Goal: Task Accomplishment & Management: Complete application form

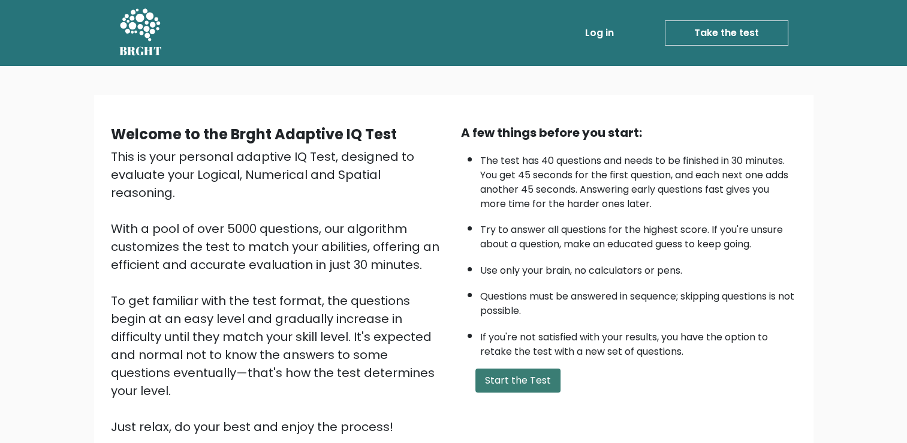
click at [519, 374] on button "Start the Test" at bounding box center [518, 380] width 85 height 24
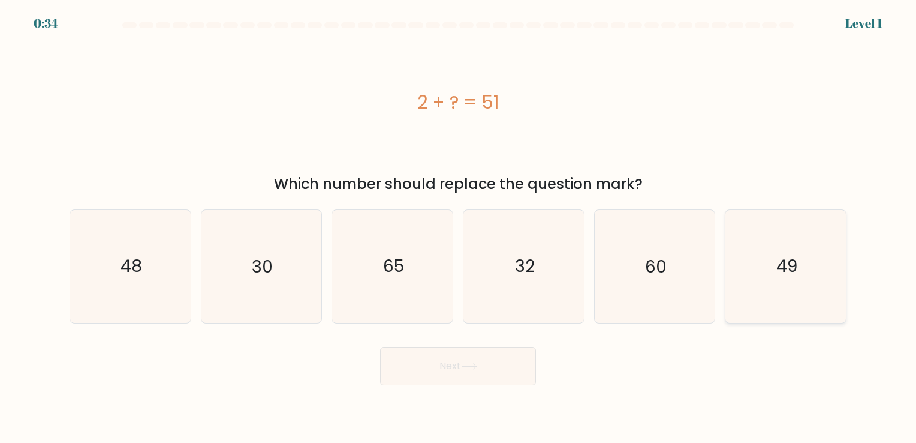
click at [746, 270] on icon "49" at bounding box center [786, 266] width 112 height 112
click at [459, 227] on input "f. 49" at bounding box center [458, 224] width 1 height 6
radio input "true"
click at [461, 354] on button "Next" at bounding box center [458, 366] width 156 height 38
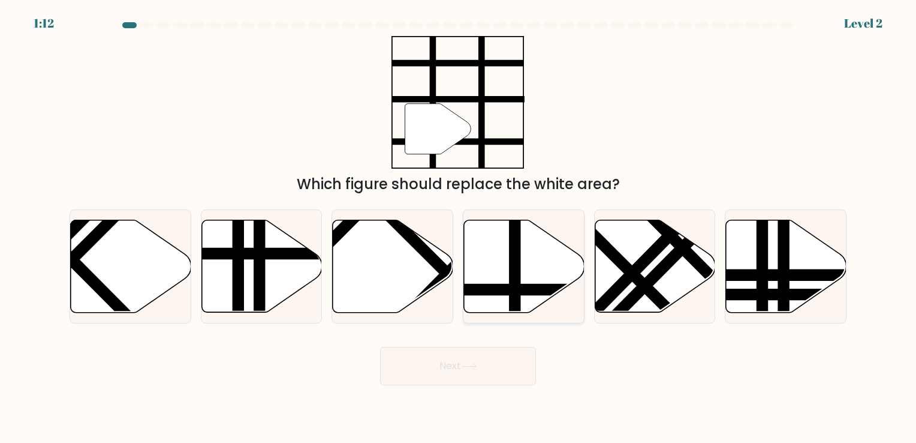
click at [527, 263] on icon at bounding box center [524, 265] width 121 height 92
click at [459, 227] on input "d." at bounding box center [458, 224] width 1 height 6
radio input "true"
click at [492, 375] on button "Next" at bounding box center [458, 366] width 156 height 38
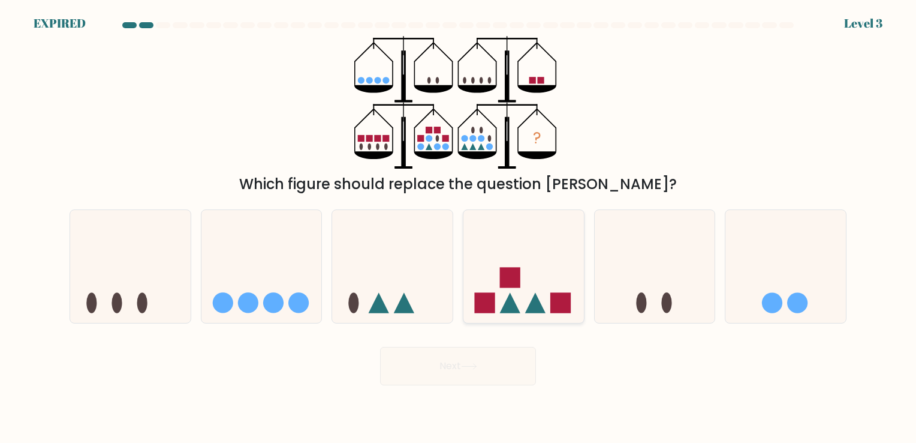
click at [494, 271] on icon at bounding box center [524, 266] width 121 height 100
click at [459, 227] on input "d." at bounding box center [458, 224] width 1 height 6
radio input "true"
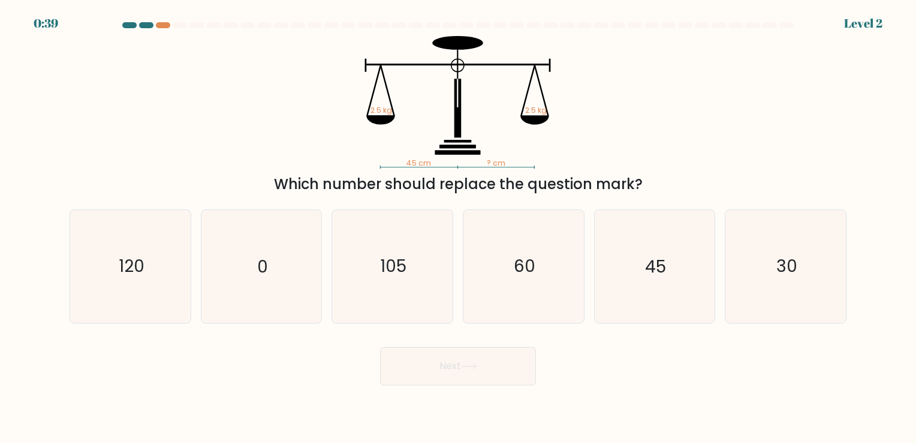
click at [149, 23] on div at bounding box center [146, 25] width 14 height 6
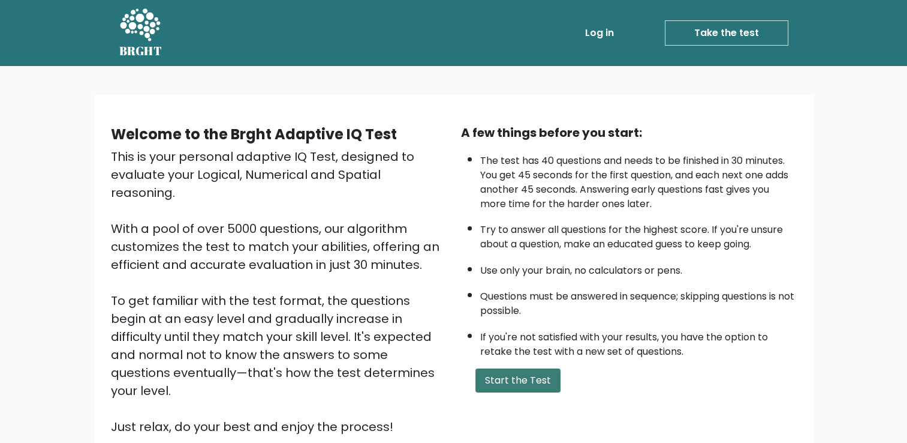
click at [507, 378] on button "Start the Test" at bounding box center [518, 380] width 85 height 24
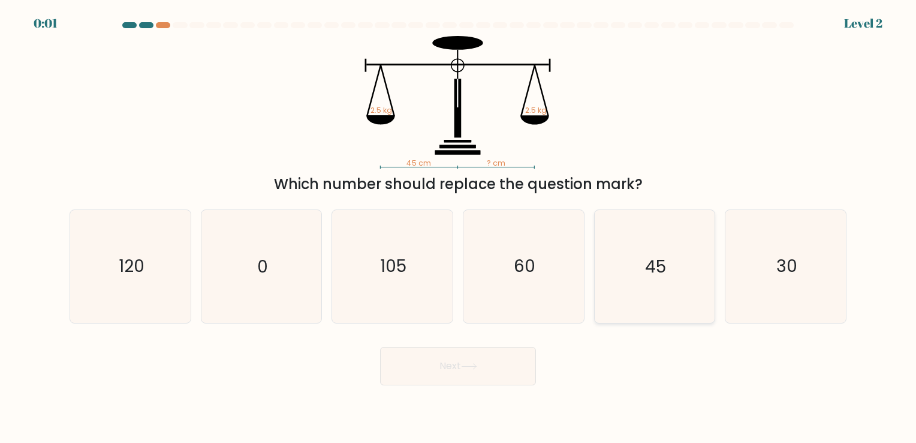
click at [633, 241] on icon "45" at bounding box center [654, 266] width 112 height 112
click at [459, 227] on input "e. 45" at bounding box center [458, 224] width 1 height 6
radio input "true"
click at [483, 368] on button "Next" at bounding box center [458, 366] width 156 height 38
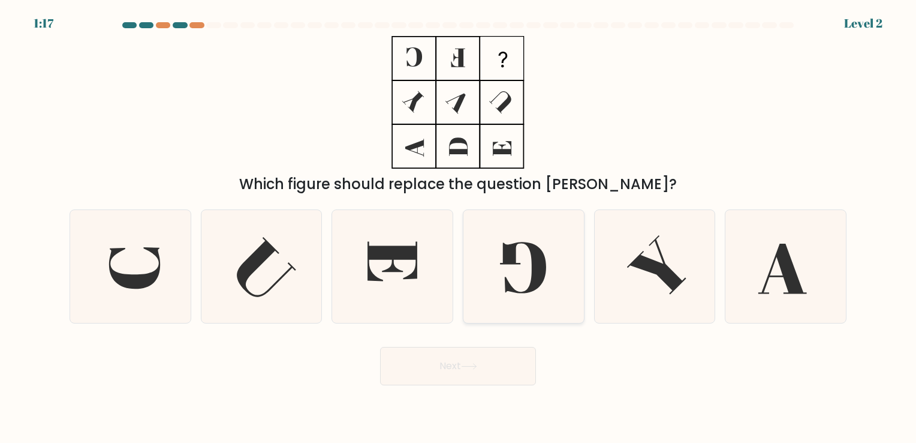
click at [521, 272] on icon at bounding box center [524, 266] width 112 height 112
click at [459, 227] on input "d." at bounding box center [458, 224] width 1 height 6
radio input "true"
click at [508, 338] on div "Next" at bounding box center [458, 361] width 792 height 47
click at [503, 356] on button "Next" at bounding box center [458, 366] width 156 height 38
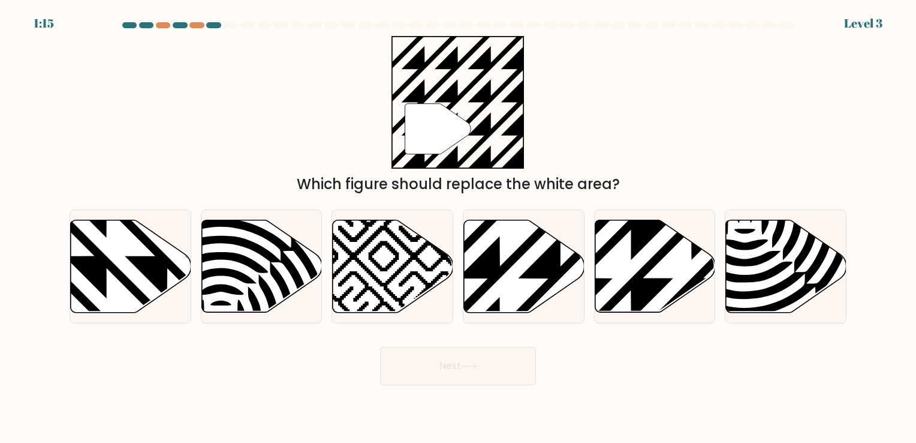
click at [492, 357] on button "Next" at bounding box center [458, 366] width 156 height 38
click at [624, 142] on div "" Which figure should replace the white area?" at bounding box center [458, 115] width 792 height 159
click at [530, 239] on icon at bounding box center [561, 217] width 243 height 243
click at [459, 227] on input "d." at bounding box center [458, 224] width 1 height 6
radio input "true"
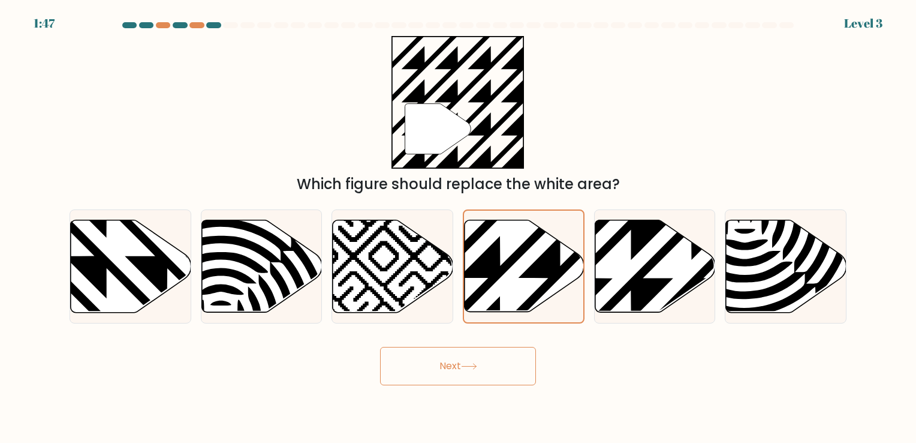
click at [482, 371] on button "Next" at bounding box center [458, 366] width 156 height 38
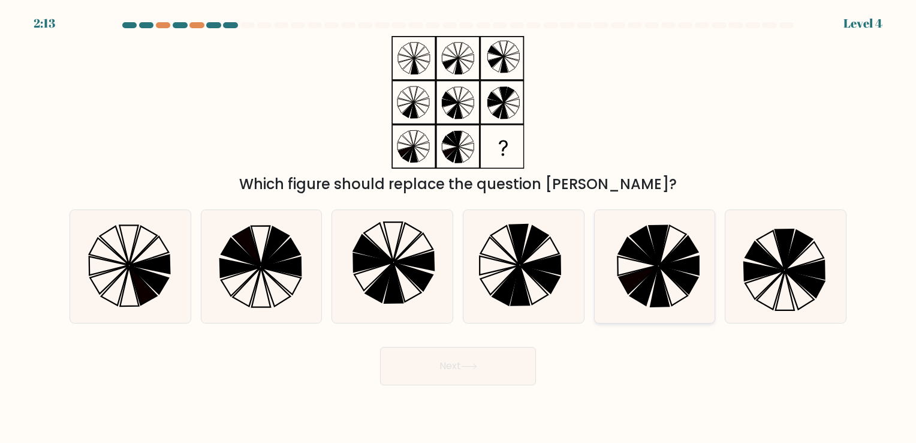
click at [646, 257] on icon at bounding box center [638, 251] width 39 height 28
click at [459, 227] on input "e." at bounding box center [458, 224] width 1 height 6
radio input "true"
click at [534, 351] on button "Next" at bounding box center [458, 366] width 156 height 38
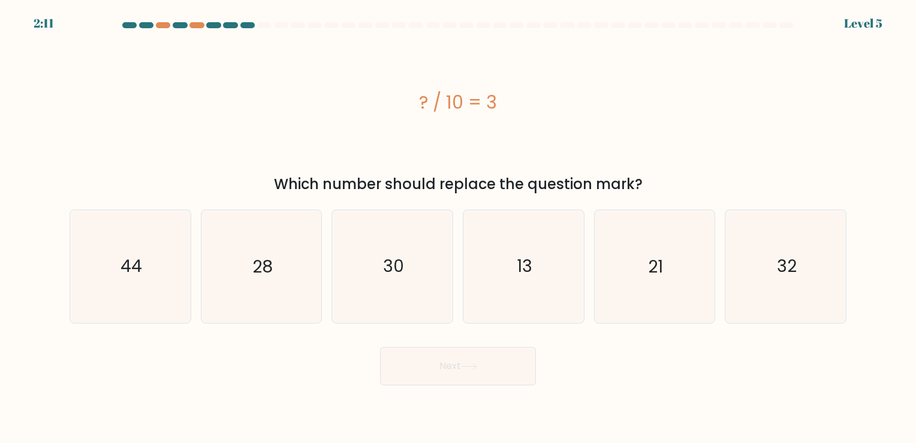
click at [512, 359] on button "Next" at bounding box center [458, 366] width 156 height 38
click at [368, 291] on icon "30" at bounding box center [392, 266] width 112 height 112
click at [458, 227] on input "c. 30" at bounding box center [458, 224] width 1 height 6
radio input "true"
click at [449, 373] on button "Next" at bounding box center [458, 366] width 156 height 38
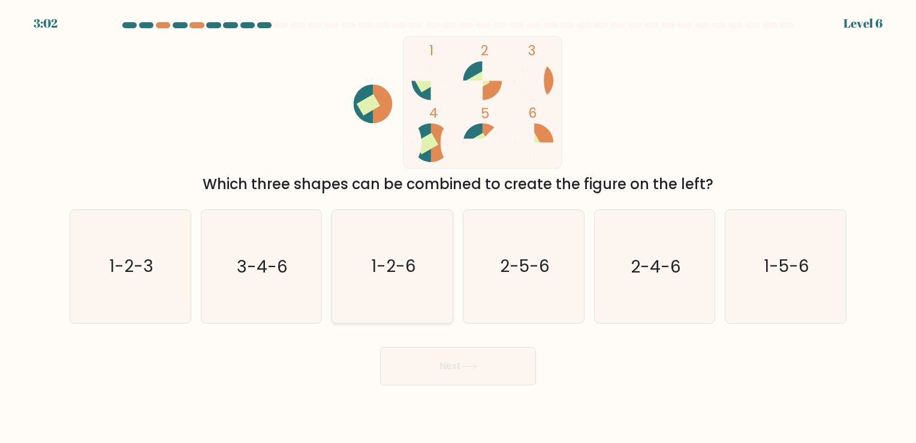
click at [381, 278] on icon "1-2-6" at bounding box center [392, 266] width 112 height 112
click at [458, 227] on input "c. 1-2-6" at bounding box center [458, 224] width 1 height 6
radio input "true"
click at [449, 362] on button "Next" at bounding box center [458, 366] width 156 height 38
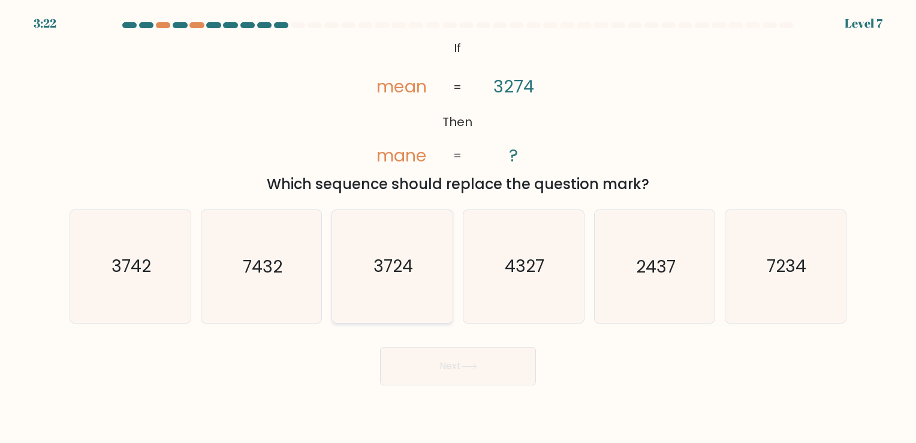
click at [384, 260] on text "3724" at bounding box center [394, 266] width 40 height 23
click at [458, 227] on input "c. 3724" at bounding box center [458, 224] width 1 height 6
radio input "true"
click at [494, 390] on body "3:21 Level 7 If" at bounding box center [458, 221] width 916 height 443
click at [492, 380] on button "Next" at bounding box center [458, 366] width 156 height 38
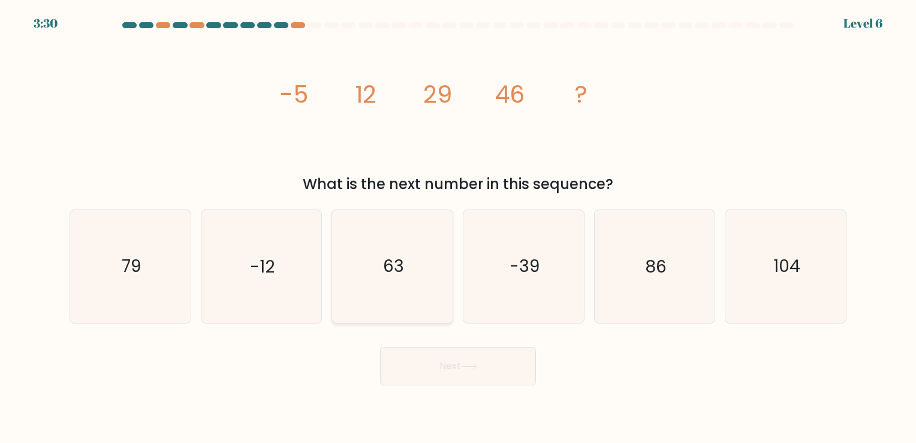
click at [363, 263] on icon "63" at bounding box center [392, 266] width 112 height 112
click at [458, 227] on input "c. 63" at bounding box center [458, 224] width 1 height 6
radio input "true"
click at [431, 365] on button "Next" at bounding box center [458, 366] width 156 height 38
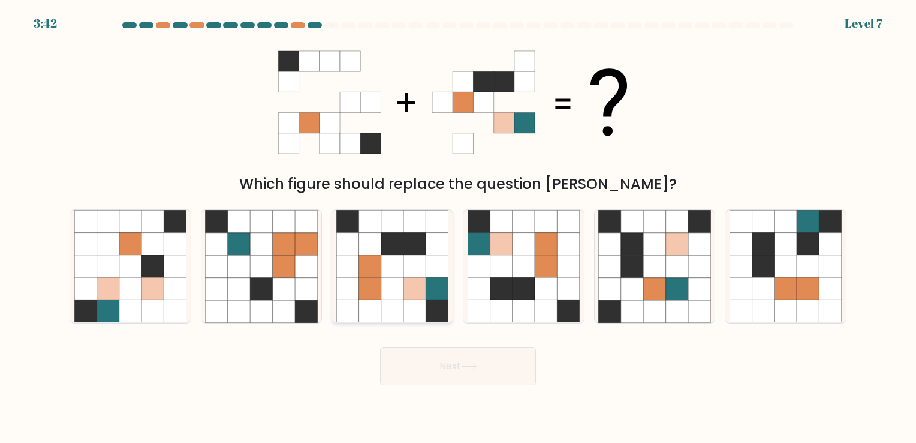
click at [377, 251] on icon at bounding box center [370, 244] width 22 height 22
click at [458, 227] on input "c." at bounding box center [458, 224] width 1 height 6
radio input "true"
click at [477, 354] on button "Next" at bounding box center [458, 366] width 156 height 38
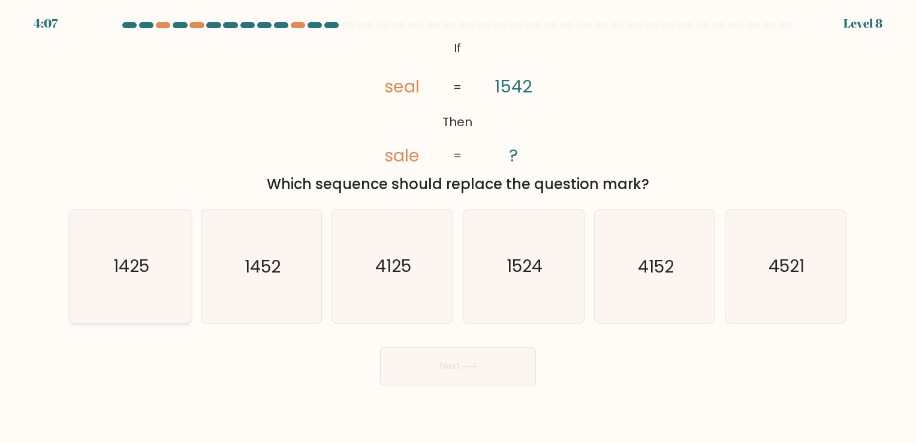
click at [150, 266] on icon "1425" at bounding box center [130, 266] width 112 height 112
click at [458, 227] on input "a. 1425" at bounding box center [458, 224] width 1 height 6
radio input "true"
click at [413, 361] on button "Next" at bounding box center [458, 366] width 156 height 38
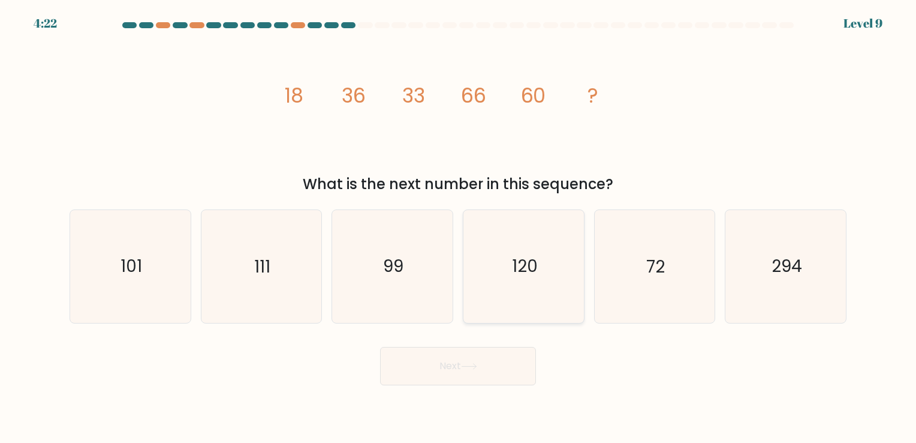
click at [513, 243] on icon "120" at bounding box center [524, 266] width 112 height 112
click at [459, 227] on input "d. 120" at bounding box center [458, 224] width 1 height 6
radio input "true"
click at [503, 353] on button "Next" at bounding box center [458, 366] width 156 height 38
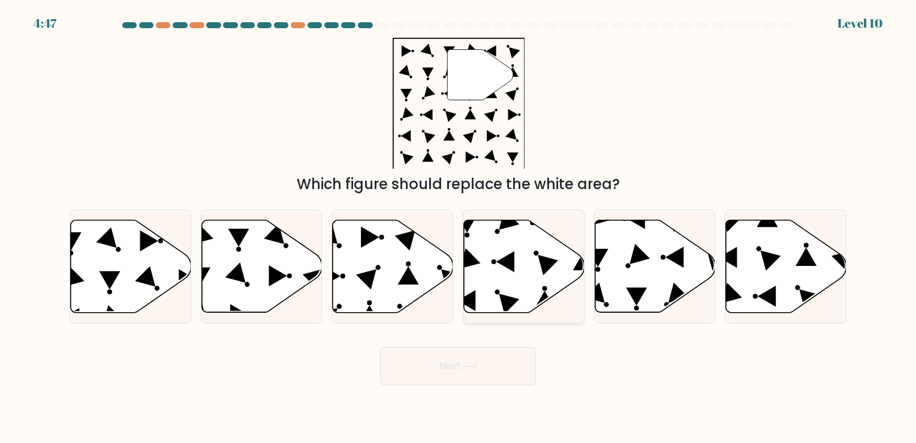
click at [504, 260] on icon at bounding box center [506, 261] width 18 height 21
click at [459, 227] on input "d." at bounding box center [458, 224] width 1 height 6
radio input "true"
click at [477, 349] on button "Next" at bounding box center [458, 366] width 156 height 38
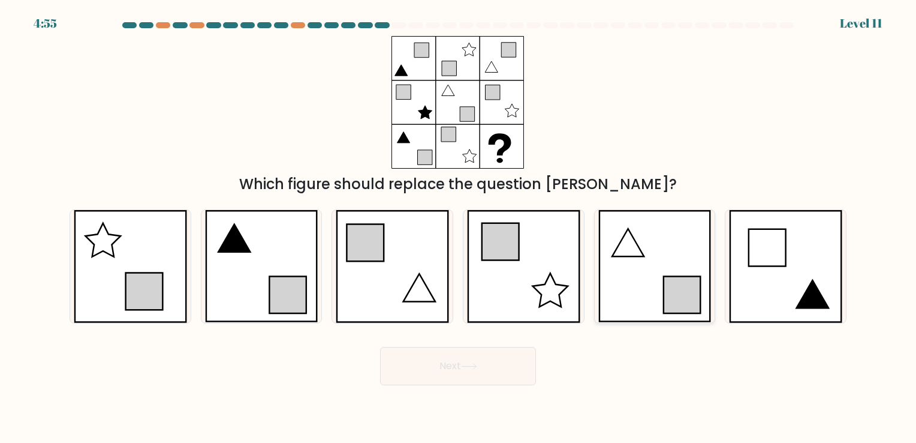
click at [609, 231] on icon at bounding box center [654, 266] width 113 height 112
click at [459, 227] on input "e." at bounding box center [458, 224] width 1 height 6
radio input "true"
click at [516, 363] on button "Next" at bounding box center [458, 366] width 156 height 38
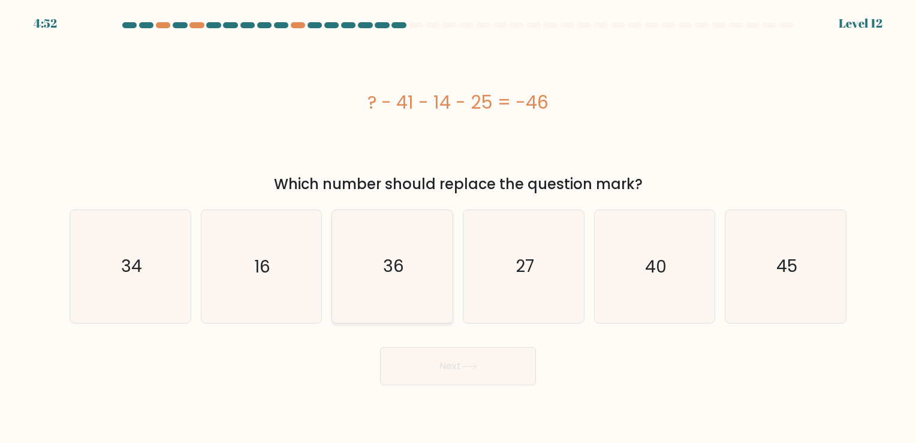
click at [397, 234] on icon "36" at bounding box center [392, 266] width 112 height 112
click at [458, 227] on input "c. 36" at bounding box center [458, 224] width 1 height 6
radio input "true"
click at [446, 349] on button "Next" at bounding box center [458, 366] width 156 height 38
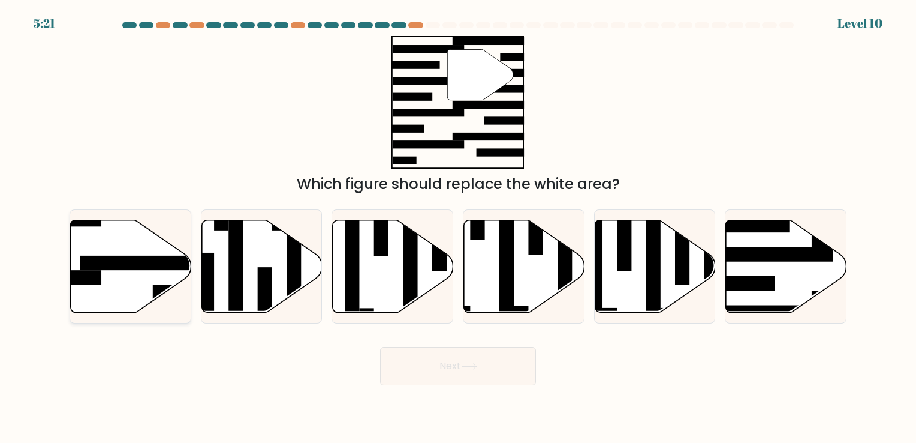
click at [111, 242] on icon at bounding box center [131, 265] width 121 height 92
click at [458, 227] on input "a." at bounding box center [458, 224] width 1 height 6
radio input "true"
click at [434, 362] on button "Next" at bounding box center [458, 366] width 156 height 38
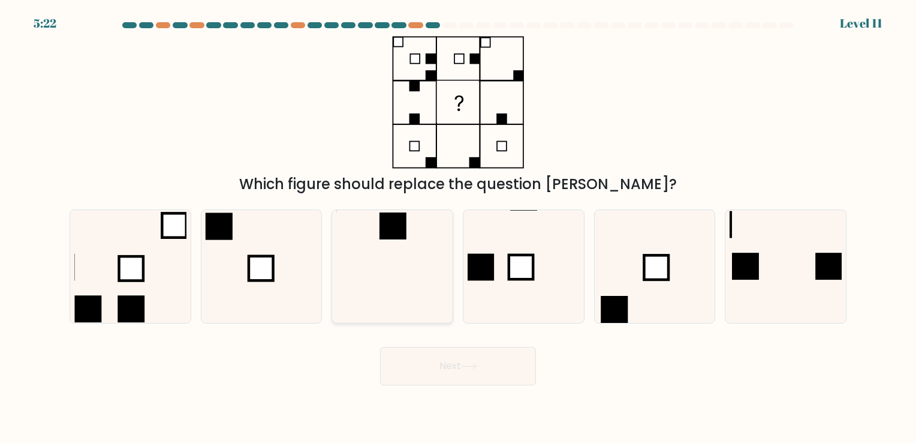
click at [410, 248] on icon at bounding box center [392, 266] width 112 height 112
click at [458, 227] on input "c." at bounding box center [458, 224] width 1 height 6
radio input "true"
click at [486, 374] on button "Next" at bounding box center [458, 366] width 156 height 38
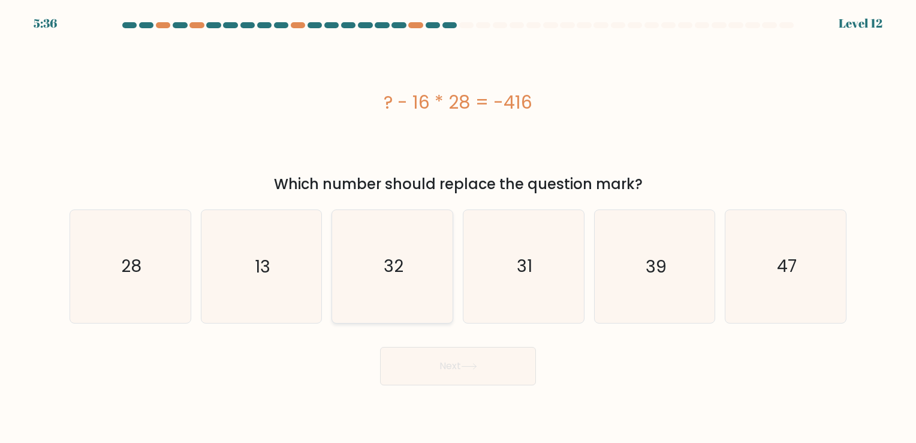
click at [374, 257] on icon "32" at bounding box center [392, 266] width 112 height 112
click at [458, 227] on input "c. 32" at bounding box center [458, 224] width 1 height 6
radio input "true"
click at [519, 363] on button "Next" at bounding box center [458, 366] width 156 height 38
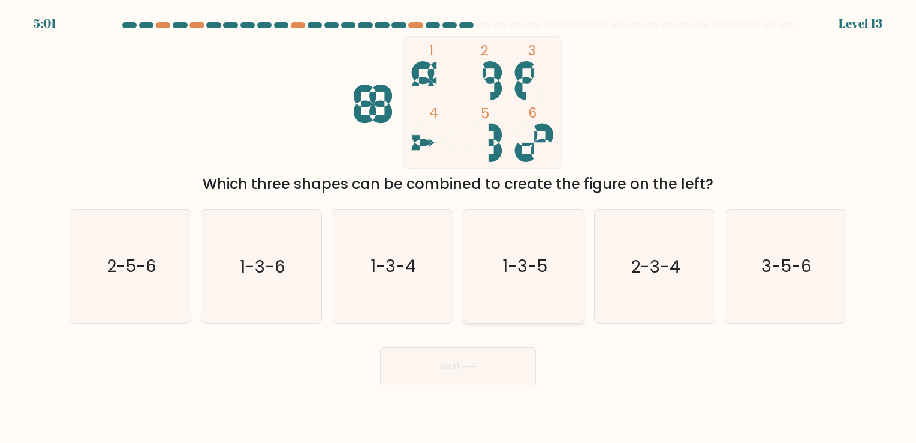
click at [501, 268] on icon "1-3-5" at bounding box center [524, 266] width 112 height 112
click at [459, 227] on input "d. 1-3-5" at bounding box center [458, 224] width 1 height 6
radio input "true"
click at [746, 242] on icon "3-5-6" at bounding box center [786, 266] width 112 height 112
click at [459, 227] on input "f. 3-5-6" at bounding box center [458, 224] width 1 height 6
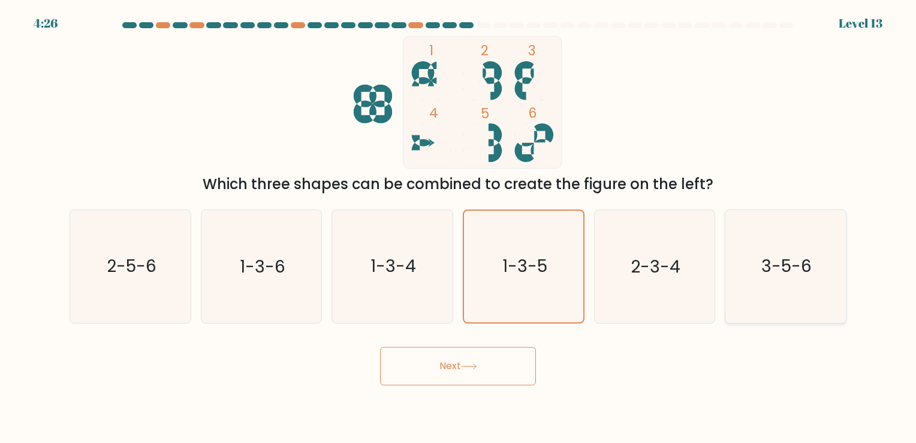
radio input "true"
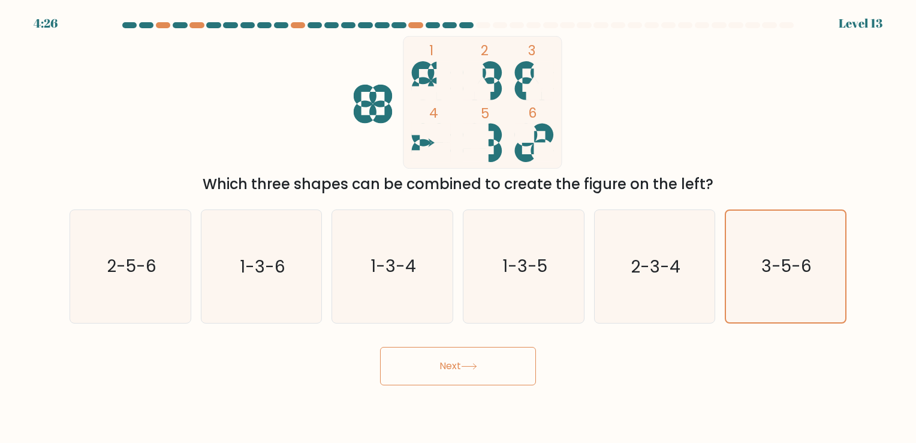
click at [511, 354] on button "Next" at bounding box center [458, 366] width 156 height 38
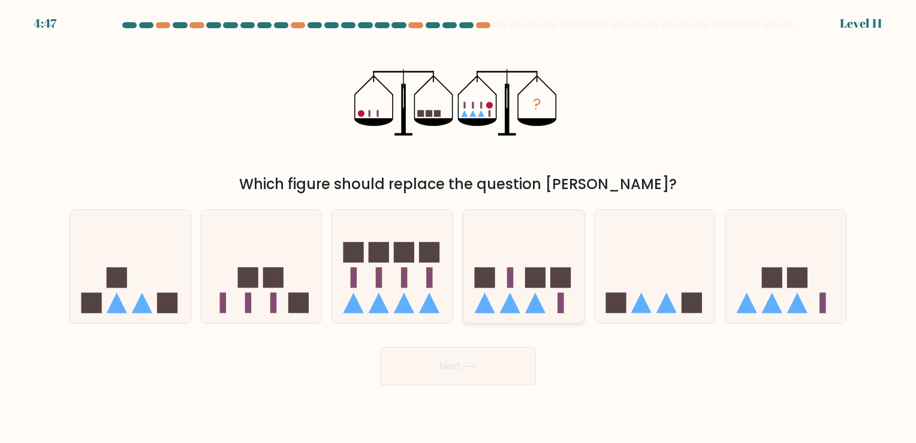
click at [515, 281] on icon at bounding box center [524, 266] width 121 height 100
click at [459, 227] on input "d." at bounding box center [458, 224] width 1 height 6
radio input "true"
click at [497, 365] on button "Next" at bounding box center [458, 366] width 156 height 38
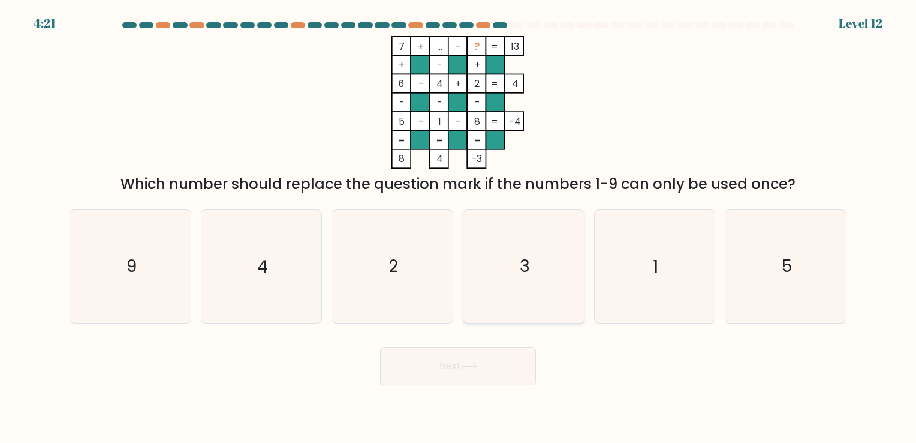
click at [545, 288] on icon "3" at bounding box center [524, 266] width 112 height 112
click at [459, 227] on input "d. 3" at bounding box center [458, 224] width 1 height 6
radio input "true"
click at [472, 357] on button "Next" at bounding box center [458, 366] width 156 height 38
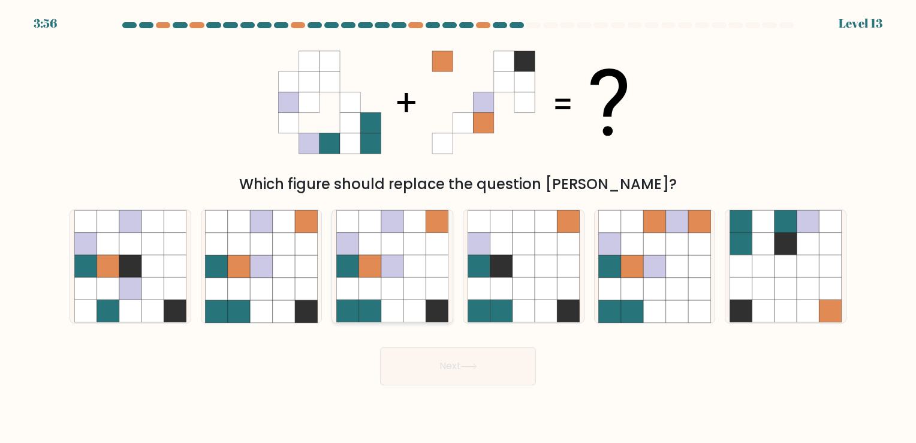
click at [396, 245] on icon at bounding box center [392, 244] width 22 height 22
click at [458, 227] on input "c." at bounding box center [458, 224] width 1 height 6
radio input "true"
click at [511, 369] on button "Next" at bounding box center [458, 366] width 156 height 38
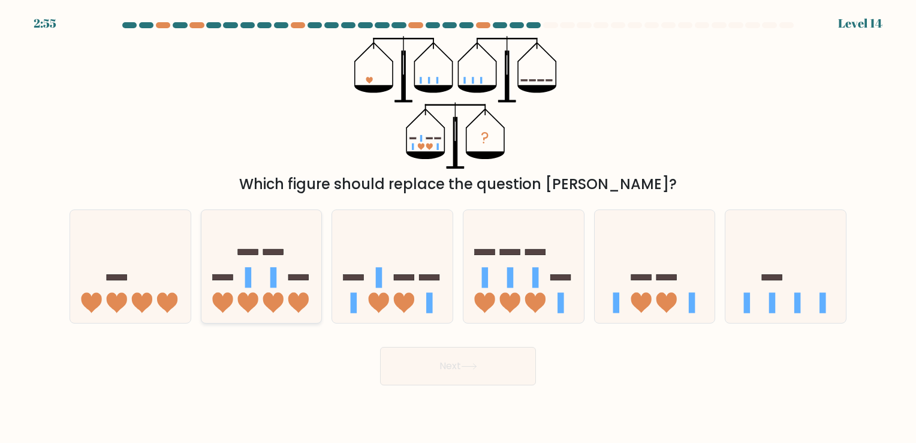
click at [281, 280] on icon at bounding box center [261, 266] width 121 height 100
click at [458, 227] on input "b." at bounding box center [458, 224] width 1 height 6
radio input "true"
click at [524, 274] on icon at bounding box center [524, 266] width 121 height 100
click at [459, 227] on input "d." at bounding box center [458, 224] width 1 height 6
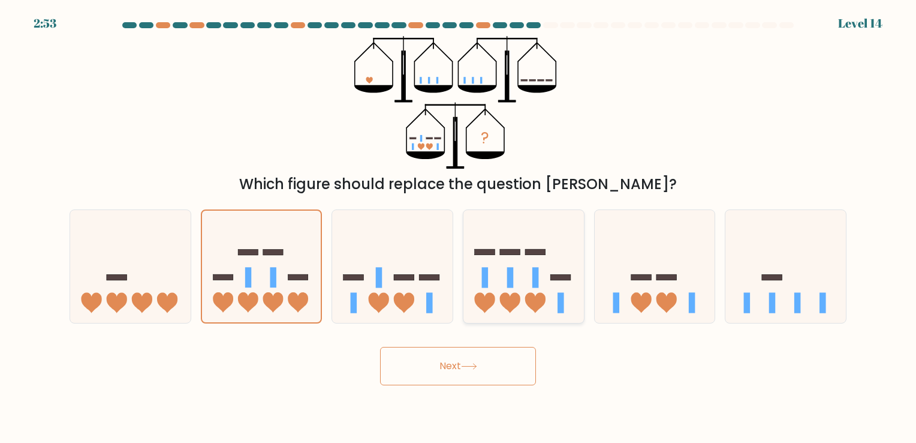
radio input "true"
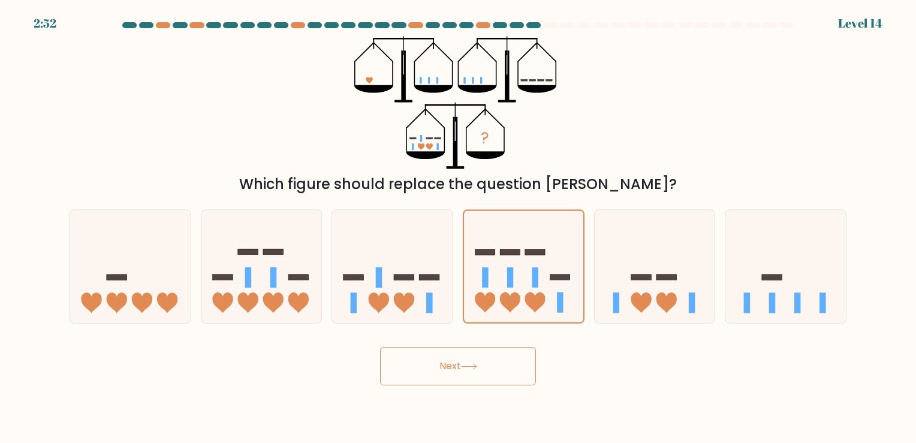
click at [509, 349] on button "Next" at bounding box center [458, 366] width 156 height 38
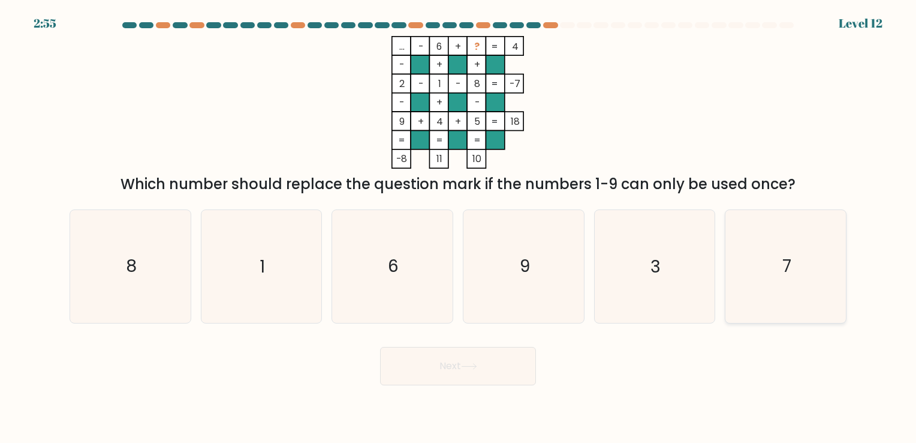
click at [774, 289] on icon "7" at bounding box center [786, 266] width 112 height 112
click at [459, 227] on input "f. 7" at bounding box center [458, 224] width 1 height 6
radio input "true"
click at [422, 372] on button "Next" at bounding box center [458, 366] width 156 height 38
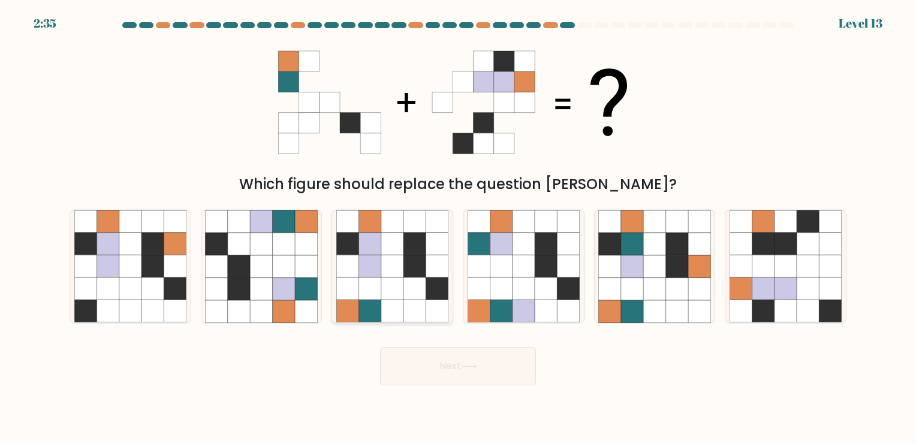
click at [363, 276] on icon at bounding box center [370, 266] width 22 height 22
click at [458, 227] on input "c." at bounding box center [458, 224] width 1 height 6
radio input "true"
click at [460, 366] on button "Next" at bounding box center [458, 366] width 156 height 38
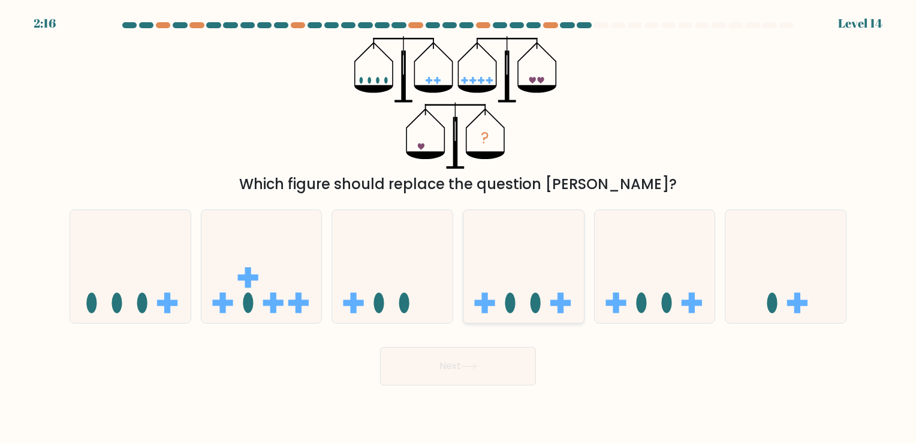
click at [491, 254] on icon at bounding box center [524, 266] width 121 height 100
click at [459, 227] on input "d." at bounding box center [458, 224] width 1 height 6
radio input "true"
click at [492, 359] on button "Next" at bounding box center [458, 366] width 156 height 38
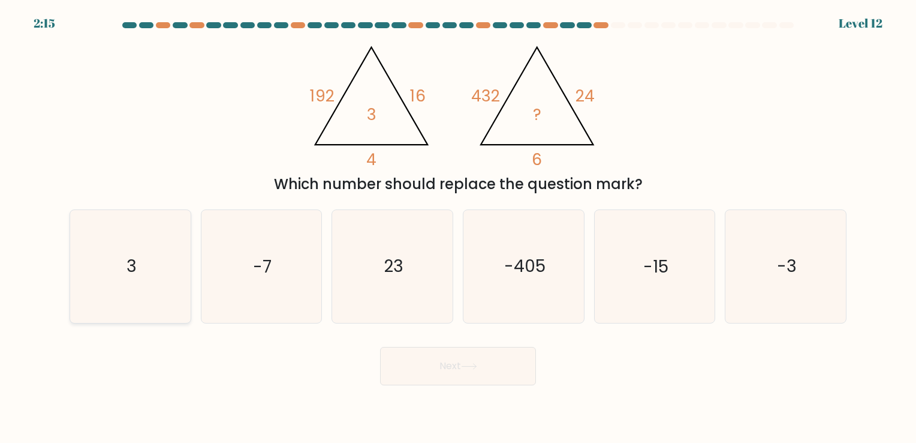
click at [160, 248] on icon "3" at bounding box center [130, 266] width 112 height 112
click at [458, 227] on input "a. 3" at bounding box center [458, 224] width 1 height 6
radio input "true"
click at [504, 359] on button "Next" at bounding box center [458, 366] width 156 height 38
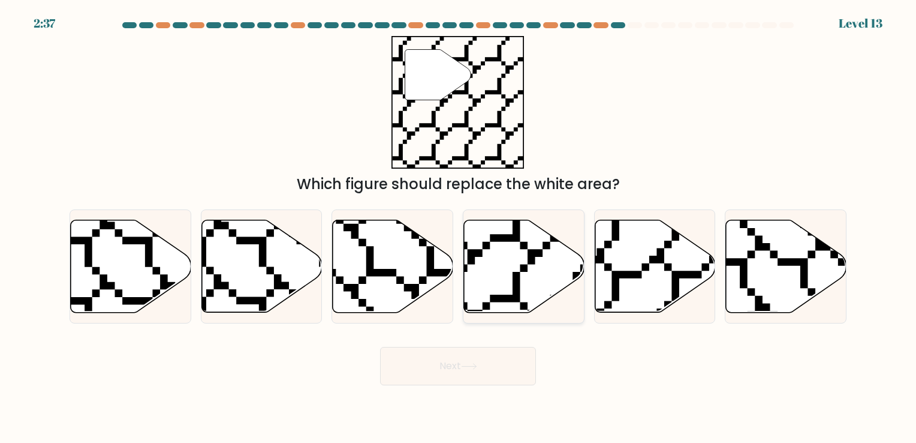
click at [525, 273] on icon at bounding box center [524, 265] width 121 height 92
click at [459, 227] on input "d." at bounding box center [458, 224] width 1 height 6
radio input "true"
click at [508, 364] on button "Next" at bounding box center [458, 366] width 156 height 38
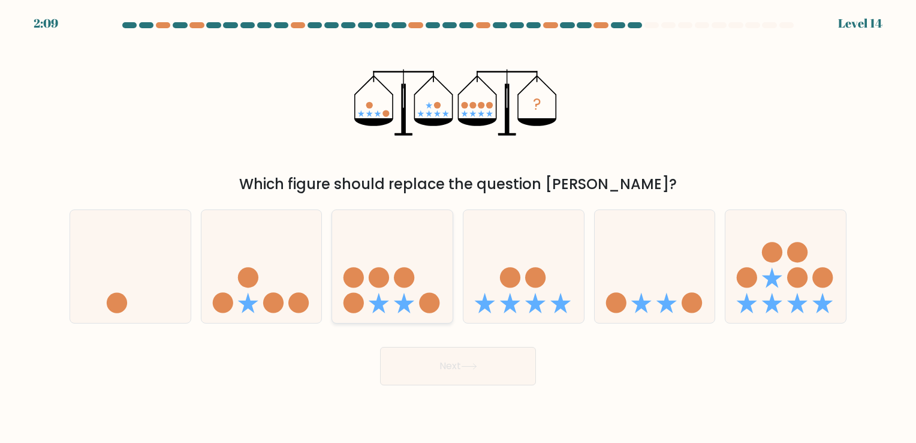
click at [398, 273] on circle at bounding box center [405, 277] width 20 height 20
click at [458, 227] on input "c." at bounding box center [458, 224] width 1 height 6
radio input "true"
click at [491, 361] on button "Next" at bounding box center [458, 366] width 156 height 38
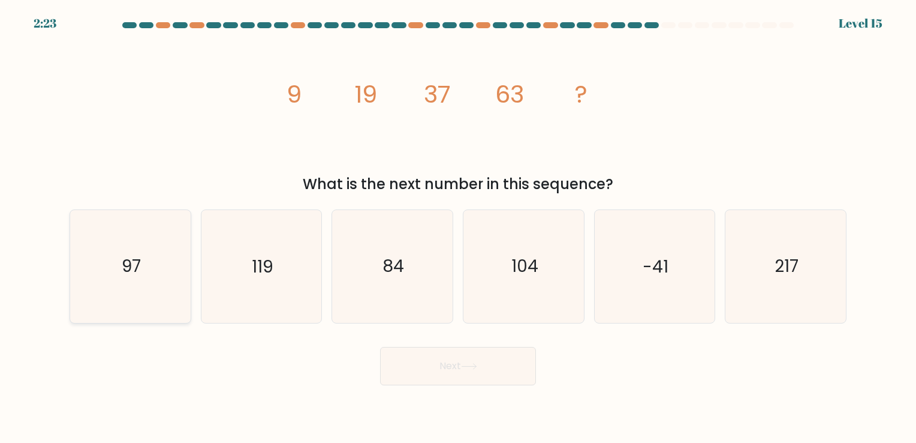
click at [137, 258] on text "97" at bounding box center [131, 266] width 19 height 23
click at [458, 227] on input "a. 97" at bounding box center [458, 224] width 1 height 6
radio input "true"
click at [451, 368] on button "Next" at bounding box center [458, 366] width 156 height 38
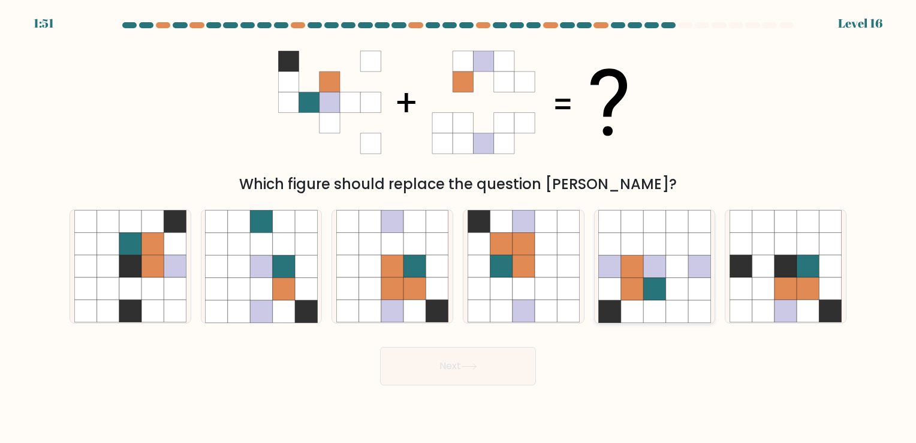
click at [643, 267] on icon at bounding box center [632, 266] width 22 height 22
click at [459, 227] on input "e." at bounding box center [458, 224] width 1 height 6
radio input "true"
click at [460, 362] on button "Next" at bounding box center [458, 366] width 156 height 38
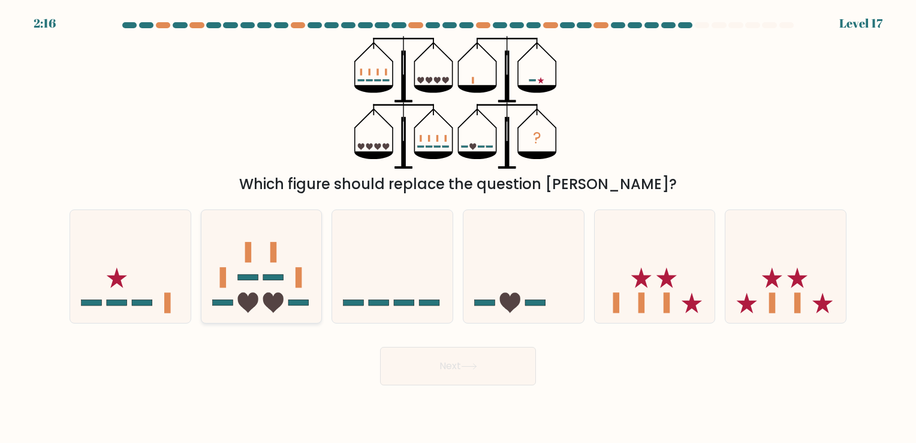
click at [312, 267] on icon at bounding box center [261, 266] width 121 height 100
click at [458, 227] on input "b." at bounding box center [458, 224] width 1 height 6
radio input "true"
click at [492, 363] on button "Next" at bounding box center [458, 366] width 156 height 38
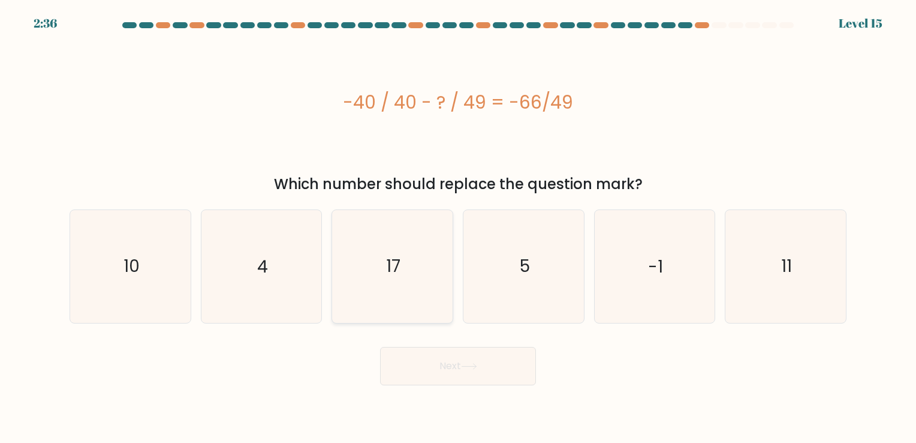
click at [419, 290] on icon "17" at bounding box center [392, 266] width 112 height 112
click at [458, 227] on input "c. 17" at bounding box center [458, 224] width 1 height 6
radio input "true"
click at [485, 360] on button "Next" at bounding box center [458, 366] width 156 height 38
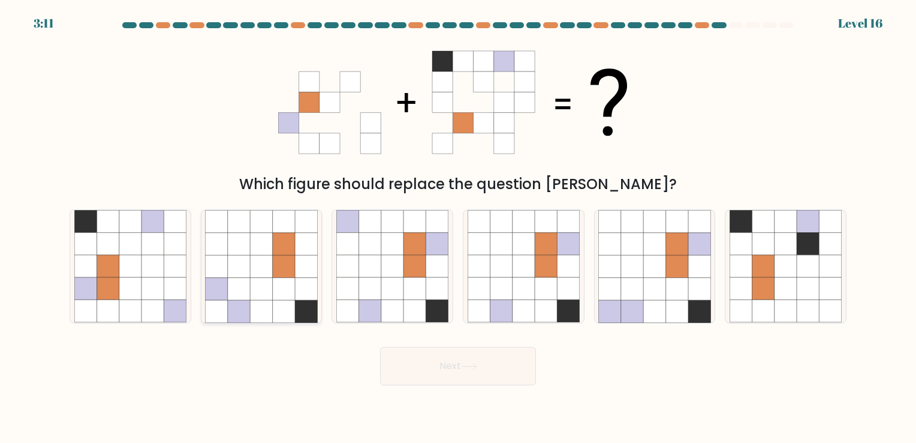
click at [275, 251] on icon at bounding box center [284, 244] width 22 height 22
click at [458, 227] on input "b." at bounding box center [458, 224] width 1 height 6
radio input "true"
click at [537, 281] on icon at bounding box center [546, 289] width 22 height 22
click at [459, 227] on input "d." at bounding box center [458, 224] width 1 height 6
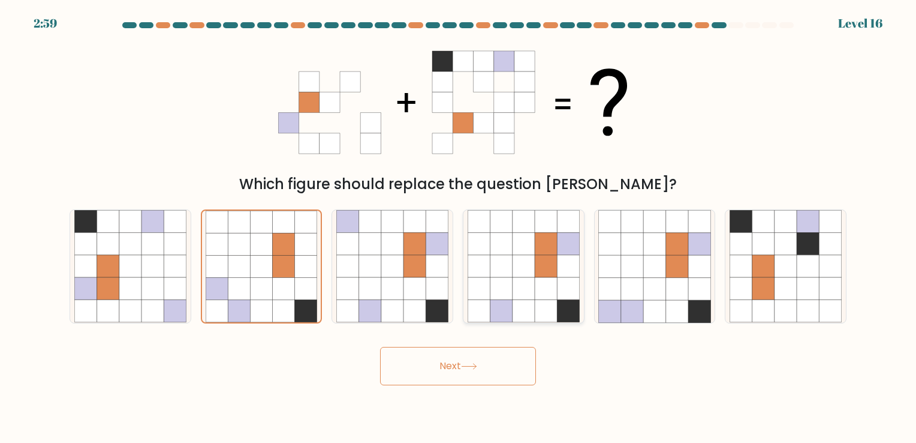
radio input "true"
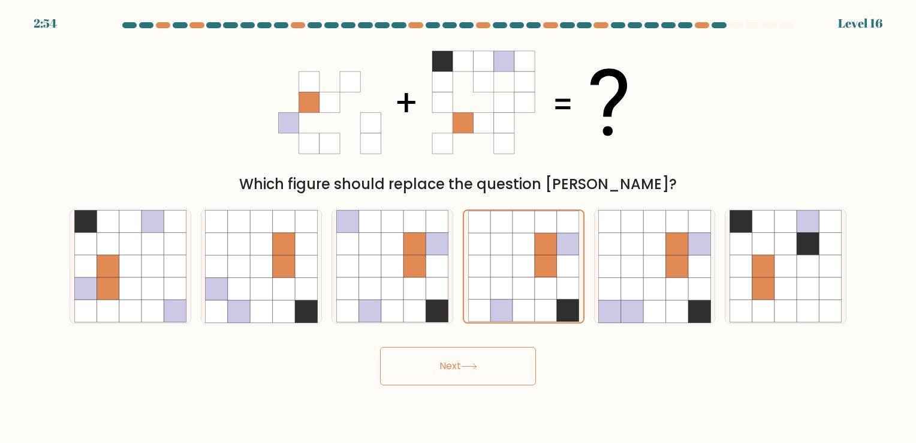
click at [500, 362] on button "Next" at bounding box center [458, 366] width 156 height 38
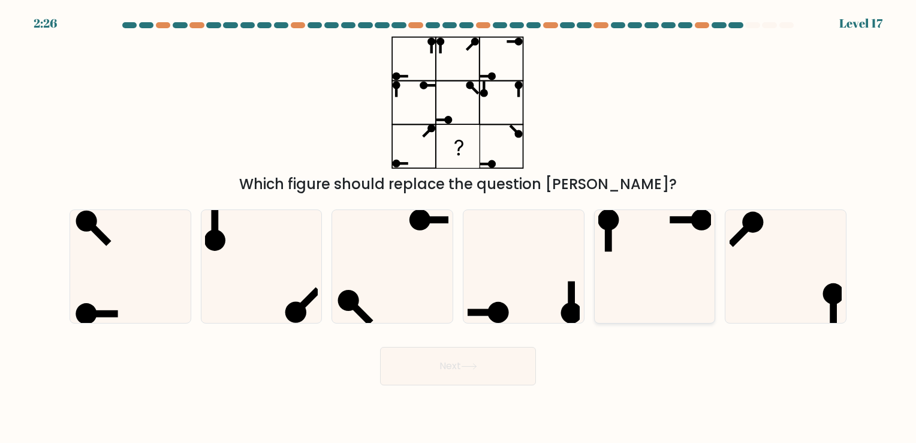
click at [667, 259] on icon at bounding box center [654, 266] width 112 height 112
click at [459, 227] on input "e." at bounding box center [458, 224] width 1 height 6
radio input "true"
click at [497, 363] on button "Next" at bounding box center [458, 366] width 156 height 38
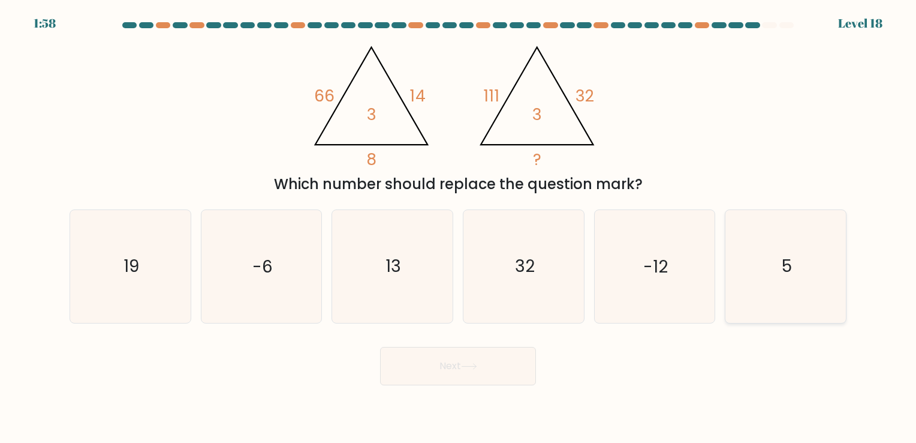
click at [744, 285] on icon "5" at bounding box center [786, 266] width 112 height 112
click at [459, 227] on input "f. 5" at bounding box center [458, 224] width 1 height 6
radio input "true"
click at [453, 366] on button "Next" at bounding box center [458, 366] width 156 height 38
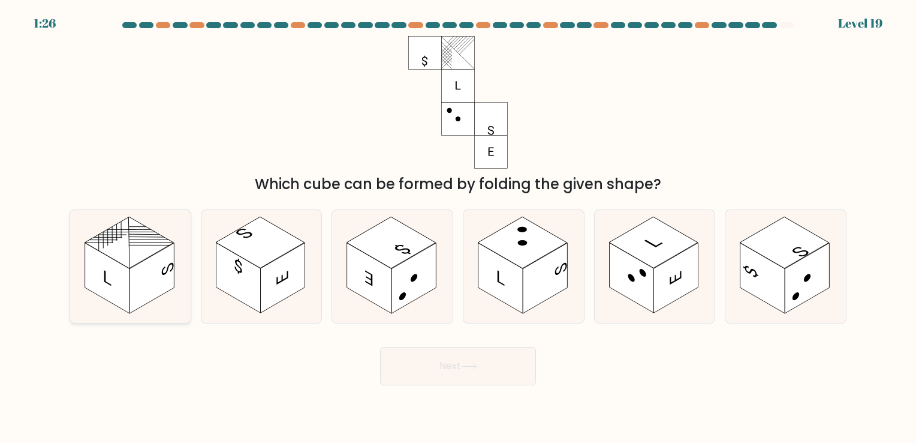
click at [163, 262] on rect at bounding box center [152, 278] width 44 height 70
click at [458, 227] on input "a." at bounding box center [458, 224] width 1 height 6
radio input "true"
click at [416, 368] on button "Next" at bounding box center [458, 366] width 156 height 38
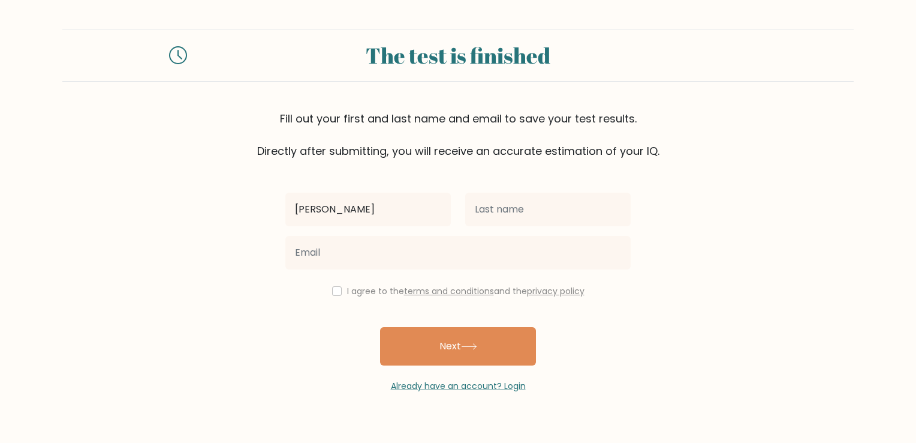
type input "[PERSON_NAME]"
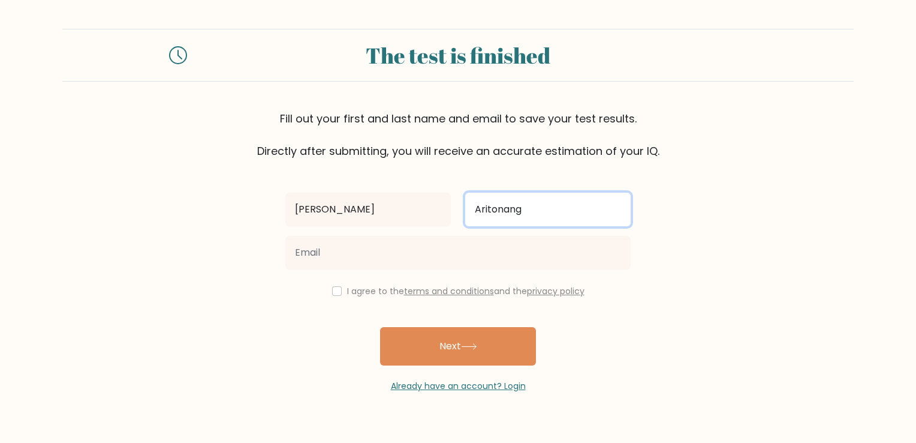
type input "Aritonang"
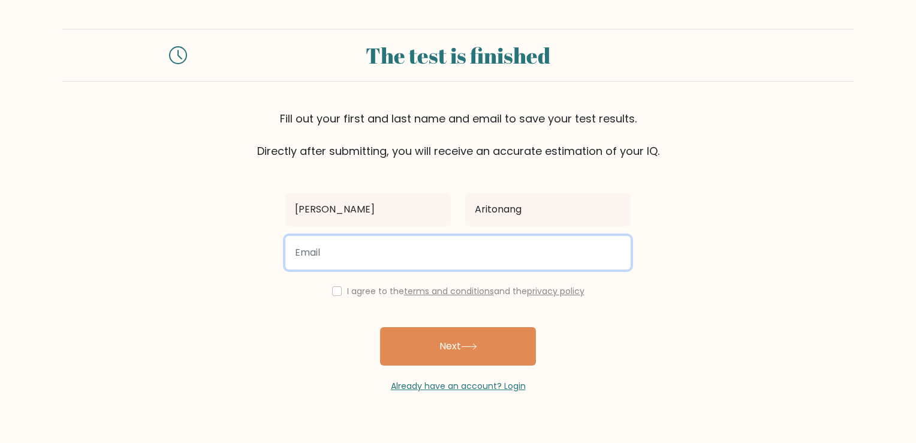
click at [389, 263] on input "email" at bounding box center [457, 253] width 345 height 34
type input "robertaritonang1812@gmail.com"
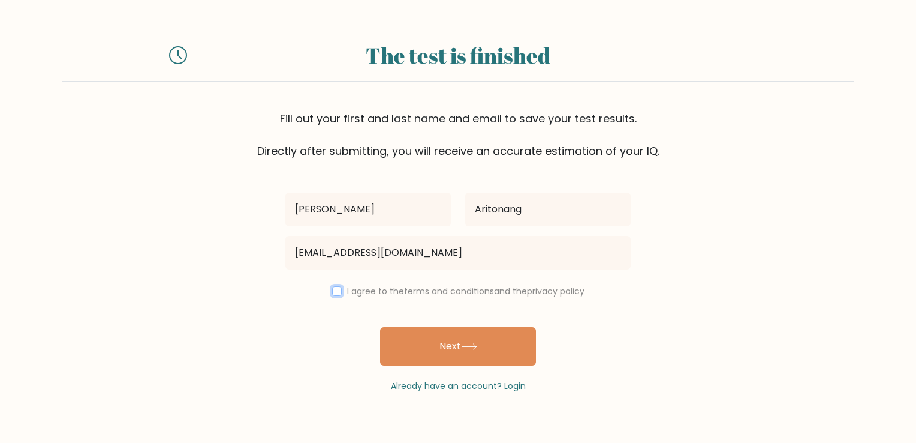
click at [335, 288] on input "checkbox" at bounding box center [337, 291] width 10 height 10
checkbox input "true"
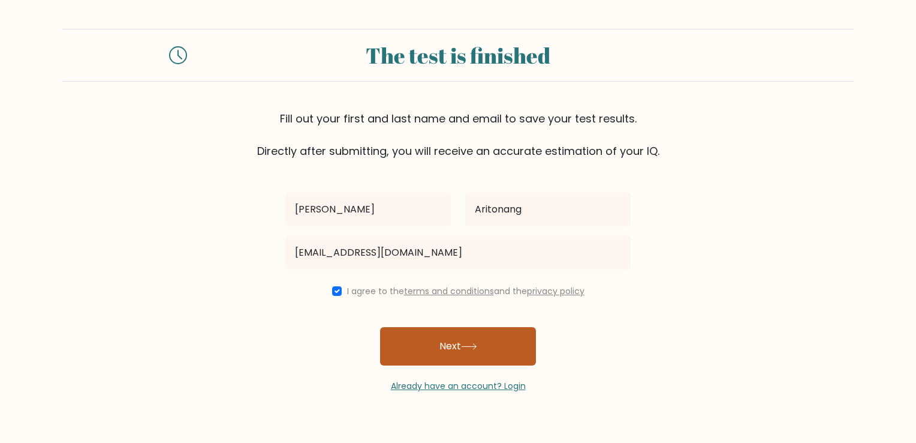
click at [485, 339] on button "Next" at bounding box center [458, 346] width 156 height 38
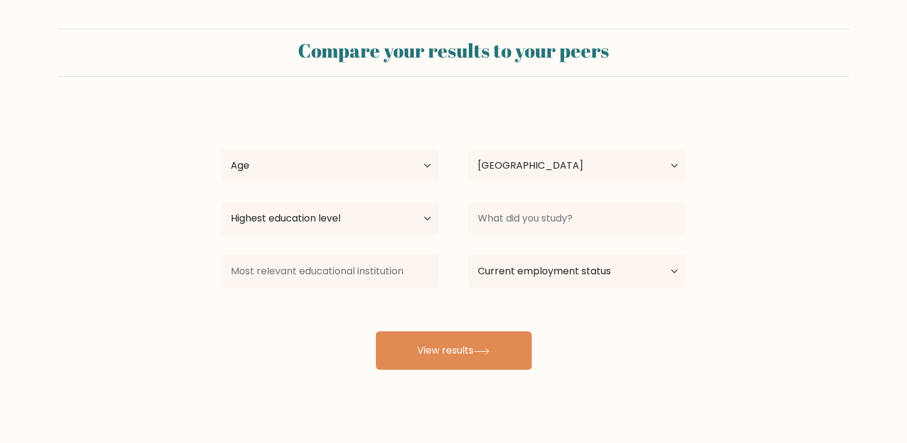
select select "ID"
click at [398, 163] on select "Age Under [DEMOGRAPHIC_DATA] [DEMOGRAPHIC_DATA] [DEMOGRAPHIC_DATA] [DEMOGRAPHIC…" at bounding box center [330, 166] width 218 height 34
select select "18_24"
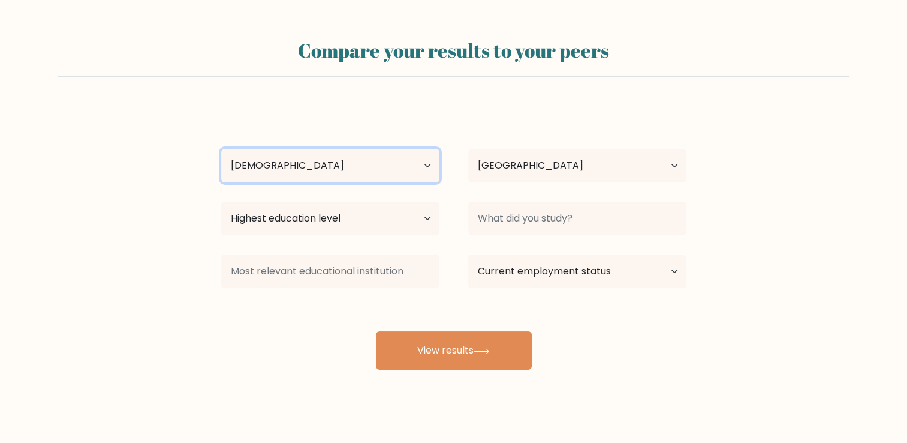
click at [221, 149] on select "Age Under [DEMOGRAPHIC_DATA] [DEMOGRAPHIC_DATA] [DEMOGRAPHIC_DATA] [DEMOGRAPHIC…" at bounding box center [330, 166] width 218 height 34
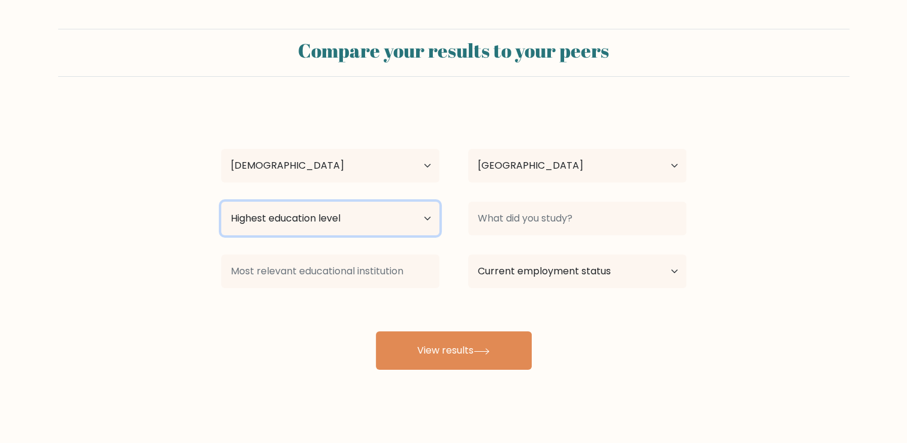
click at [377, 224] on select "Highest education level No schooling Primary Lower Secondary Upper Secondary Oc…" at bounding box center [330, 218] width 218 height 34
select select "bachelors_degree"
click at [221, 201] on select "Highest education level No schooling Primary Lower Secondary Upper Secondary Oc…" at bounding box center [330, 218] width 218 height 34
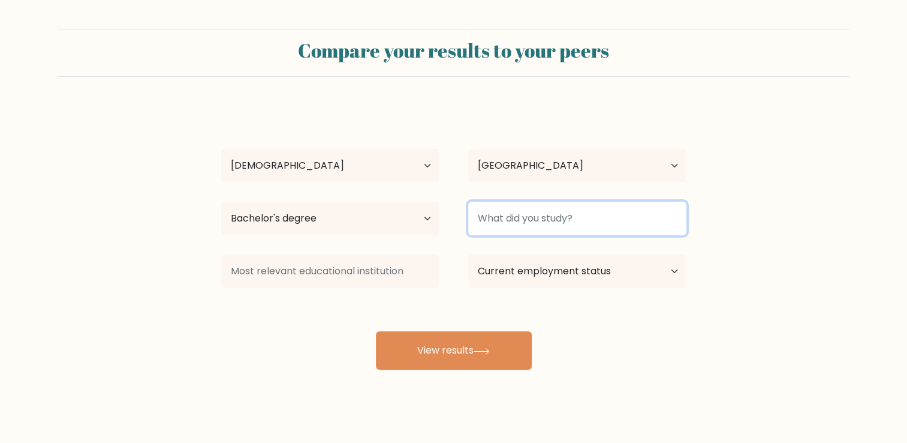
click at [536, 211] on input at bounding box center [577, 218] width 218 height 34
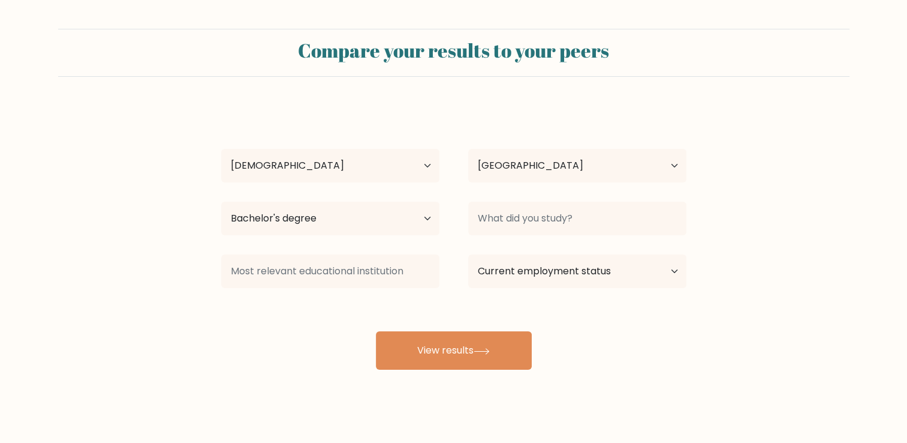
click at [334, 300] on div "Robert Aritonang Age Under 18 years old 18-24 years old 25-34 years old 35-44 y…" at bounding box center [454, 238] width 480 height 264
click at [529, 284] on select "Current employment status Employed Student Retired Other / prefer not to answer" at bounding box center [577, 271] width 218 height 34
click at [393, 311] on div "Robert Aritonang Age Under 18 years old 18-24 years old 25-34 years old 35-44 y…" at bounding box center [454, 238] width 480 height 264
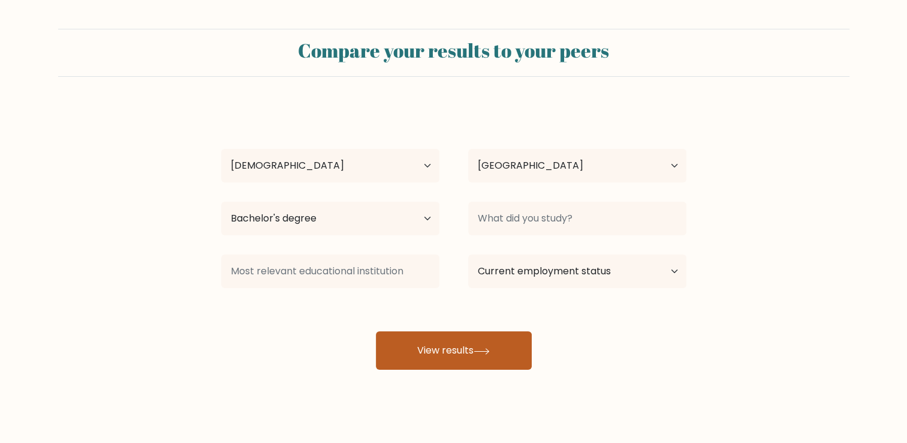
click at [460, 336] on button "View results" at bounding box center [454, 350] width 156 height 38
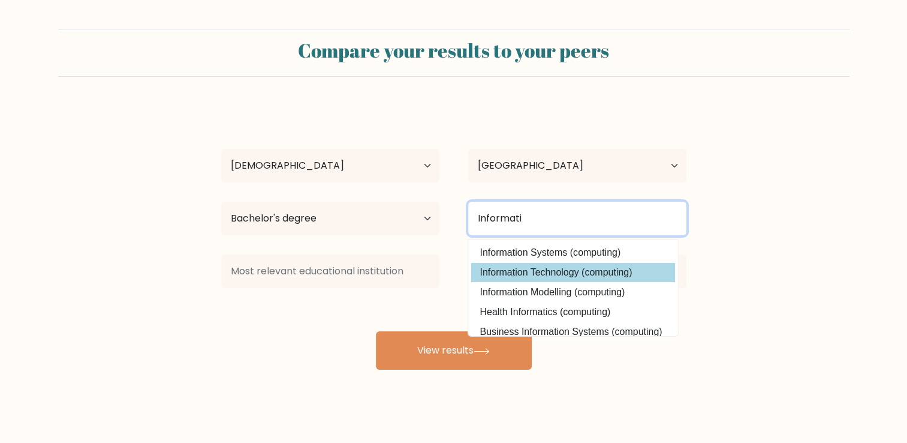
type input "Informati"
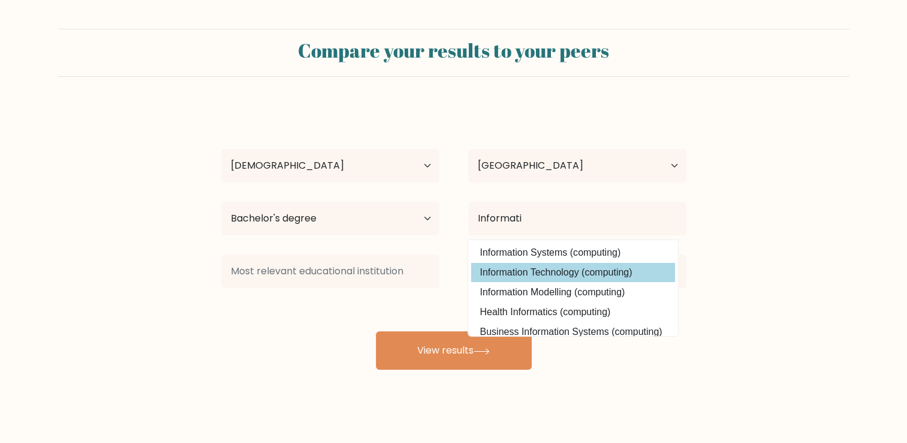
click at [561, 270] on div "Robert Aritonang Age Under 18 years old 18-24 years old 25-34 years old 35-44 y…" at bounding box center [454, 238] width 480 height 264
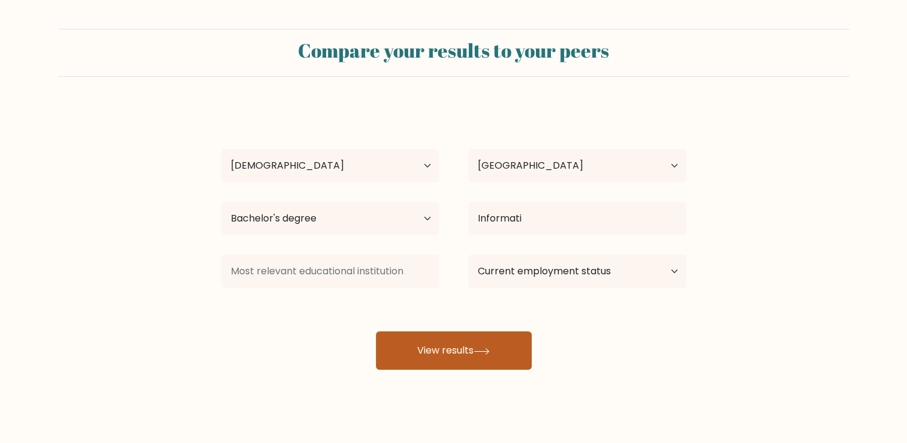
click at [494, 337] on button "View results" at bounding box center [454, 350] width 156 height 38
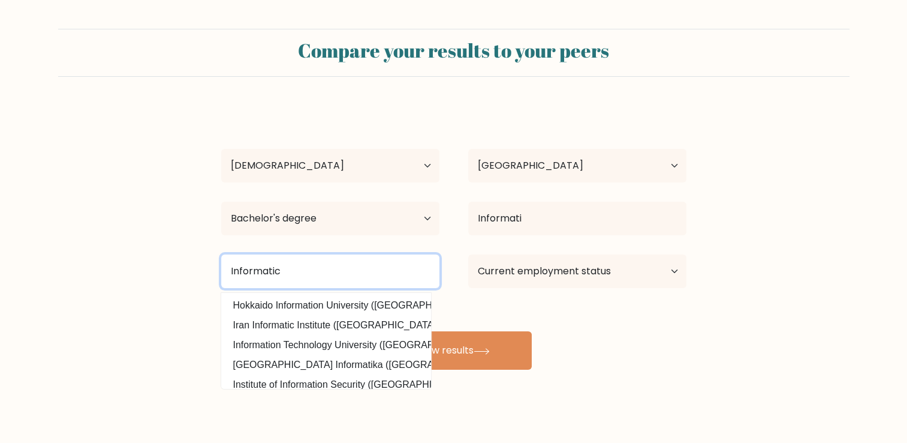
type input "Informatics"
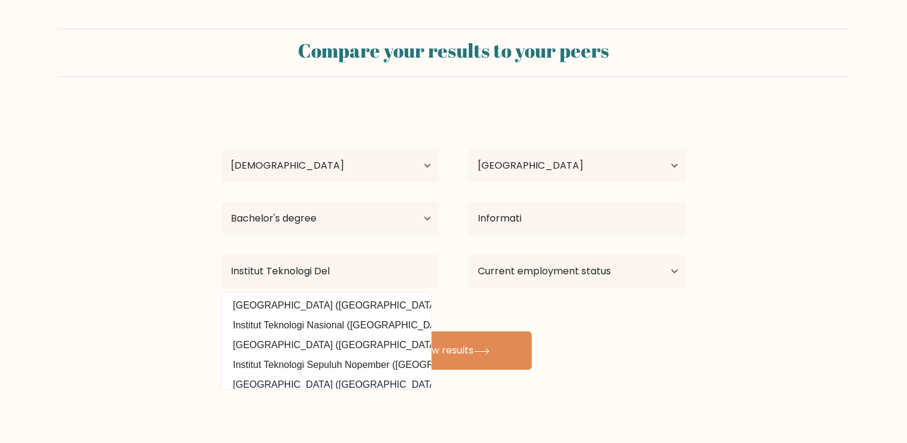
click at [573, 311] on div "Robert Aritonang Age Under 18 years old 18-24 years old 25-34 years old 35-44 y…" at bounding box center [454, 238] width 480 height 264
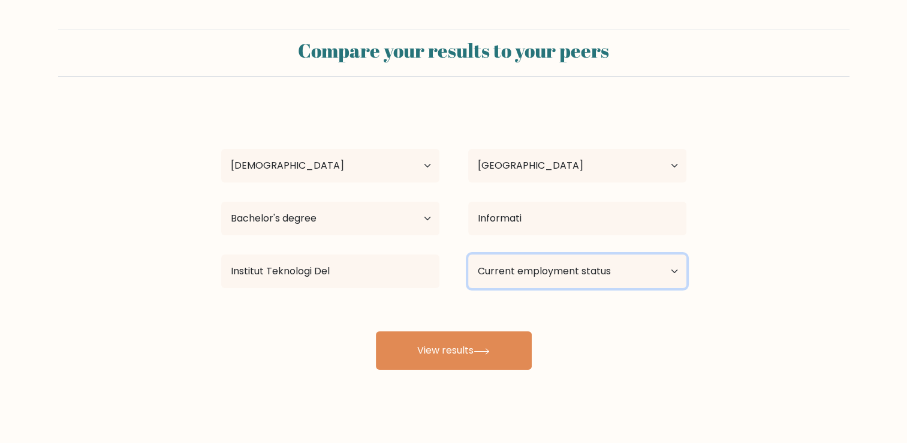
click at [568, 276] on select "Current employment status Employed Student Retired Other / prefer not to answer" at bounding box center [577, 271] width 218 height 34
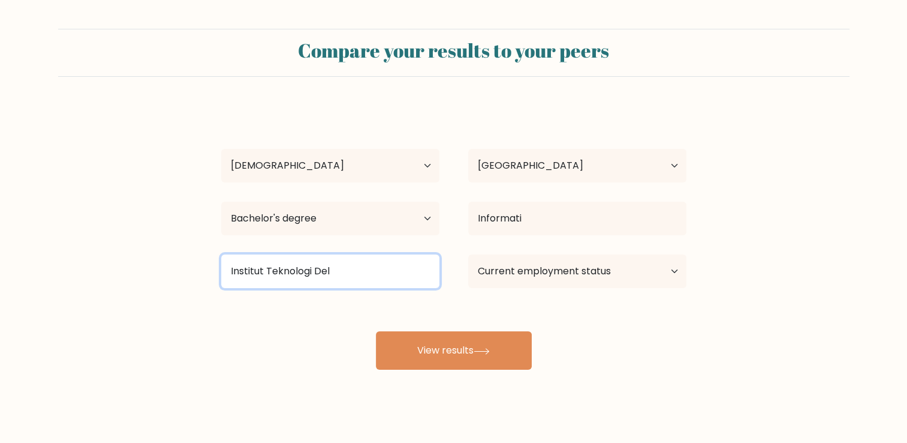
click at [354, 269] on input "Institut Teknologi Del" at bounding box center [330, 271] width 218 height 34
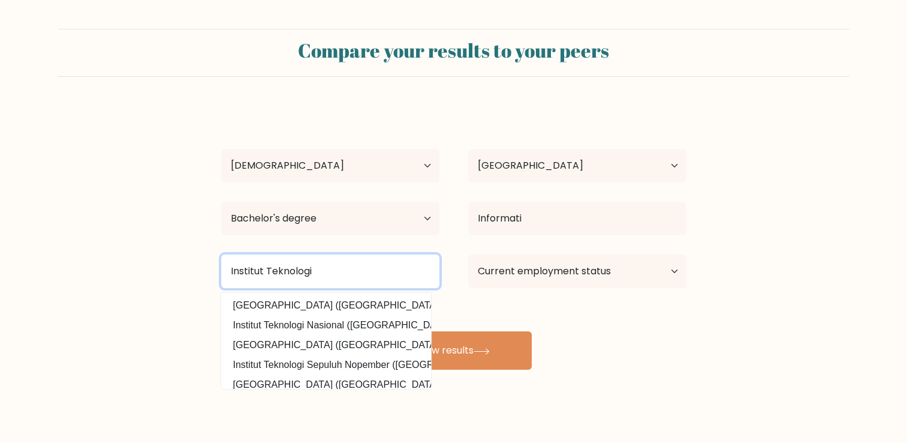
type input "Institut Teknologi"
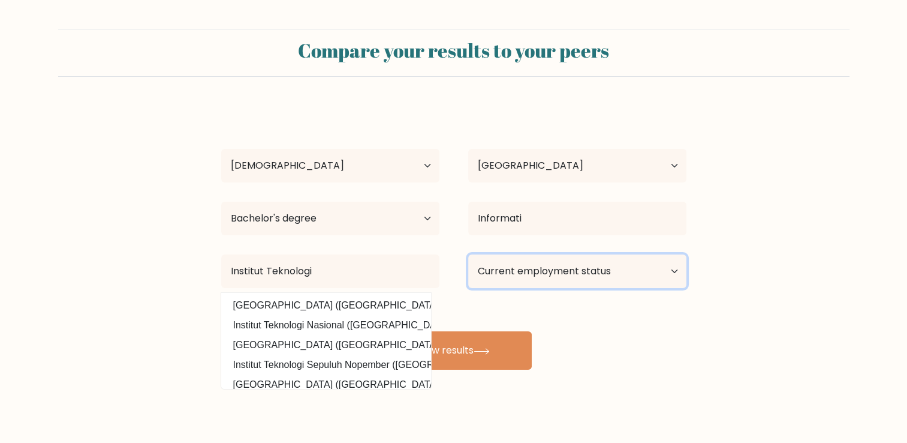
click at [612, 281] on select "Current employment status Employed Student Retired Other / prefer not to answer" at bounding box center [577, 271] width 218 height 34
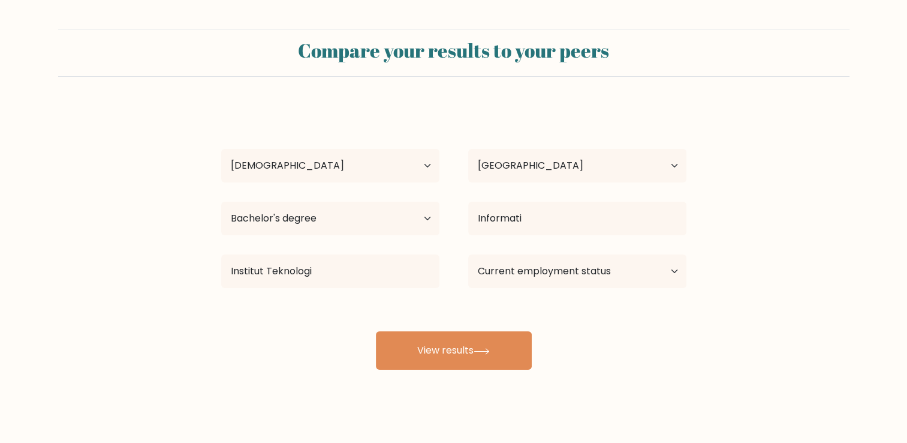
click at [170, 308] on form "Compare your results to your peers Robert Aritonang Age Under 18 years old 18-2…" at bounding box center [453, 199] width 907 height 341
click at [548, 263] on select "Current employment status Employed Student Retired Other / prefer not to answer" at bounding box center [577, 271] width 218 height 34
select select "student"
click at [468, 254] on select "Current employment status Employed Student Retired Other / prefer not to answer" at bounding box center [577, 271] width 218 height 34
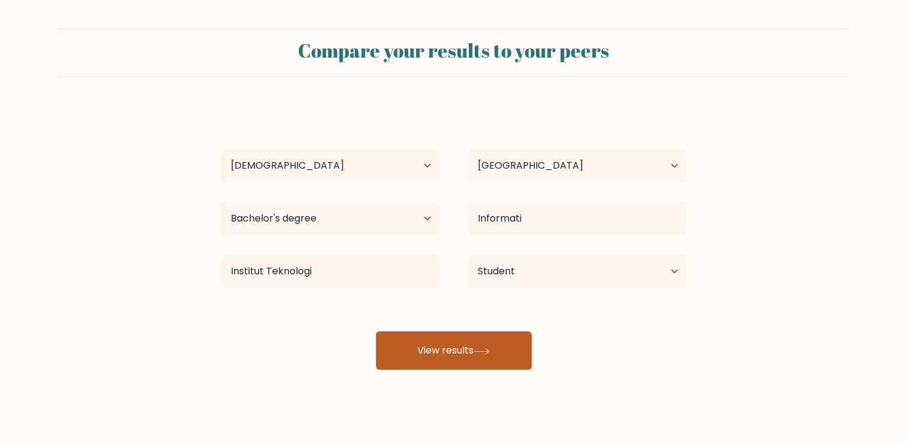
click at [470, 343] on button "View results" at bounding box center [454, 350] width 156 height 38
